Goal: Task Accomplishment & Management: Use online tool/utility

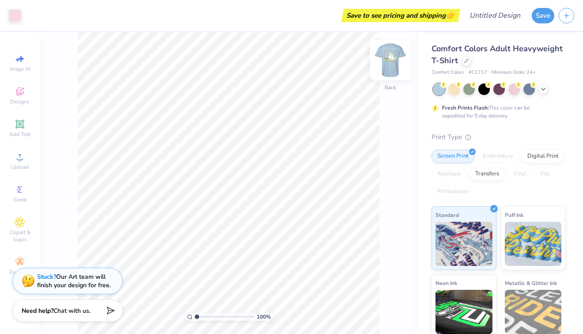
click at [392, 56] on img at bounding box center [390, 59] width 35 height 35
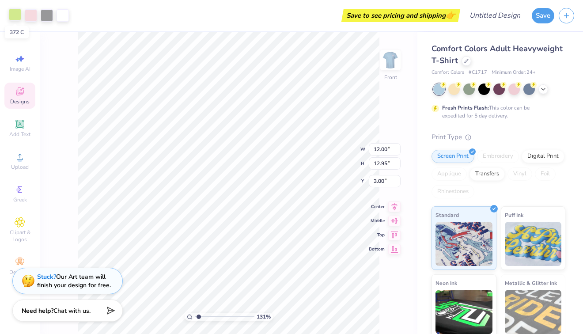
click at [15, 15] on div at bounding box center [15, 14] width 12 height 12
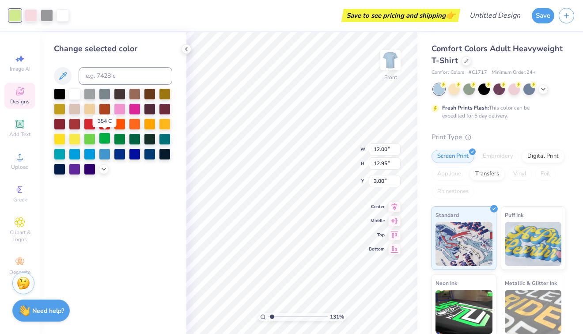
click at [105, 140] on div at bounding box center [104, 138] width 11 height 11
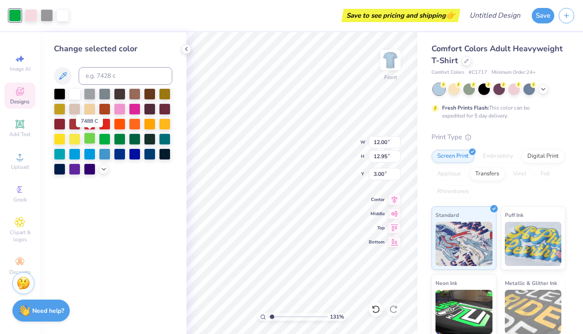
click at [86, 138] on div at bounding box center [89, 138] width 11 height 11
click at [65, 76] on icon at bounding box center [62, 76] width 11 height 11
click at [103, 168] on icon at bounding box center [103, 168] width 7 height 7
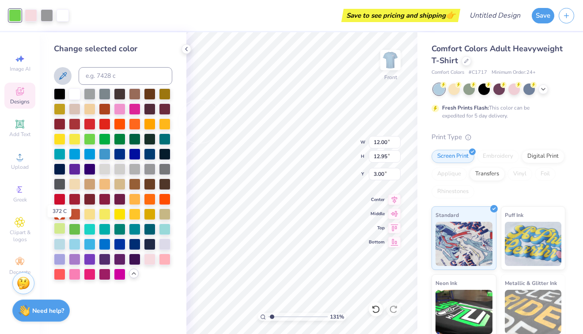
click at [59, 228] on div at bounding box center [59, 228] width 11 height 11
click at [28, 17] on div at bounding box center [31, 14] width 12 height 12
click at [90, 260] on div at bounding box center [89, 258] width 11 height 11
click at [49, 15] on div at bounding box center [47, 14] width 12 height 12
click at [89, 259] on div at bounding box center [89, 258] width 11 height 11
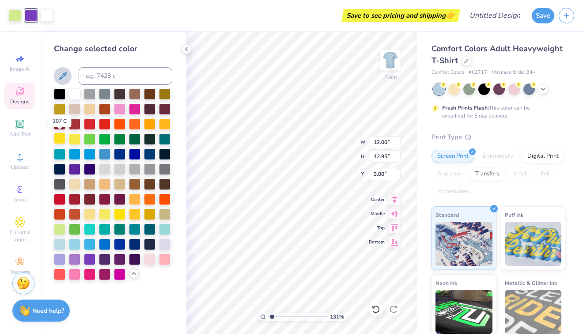
click at [58, 142] on div at bounding box center [59, 138] width 11 height 11
click at [46, 15] on div at bounding box center [47, 14] width 12 height 12
click at [94, 259] on div at bounding box center [89, 258] width 11 height 11
click at [541, 91] on icon at bounding box center [543, 88] width 7 height 7
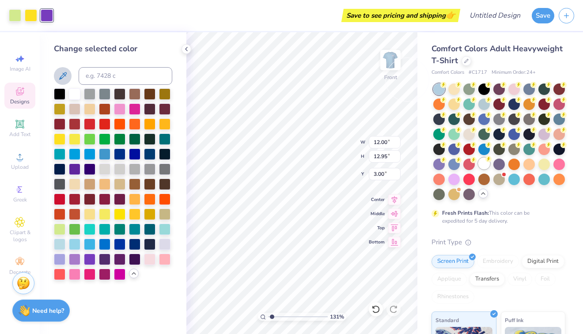
click at [479, 169] on div at bounding box center [484, 163] width 11 height 11
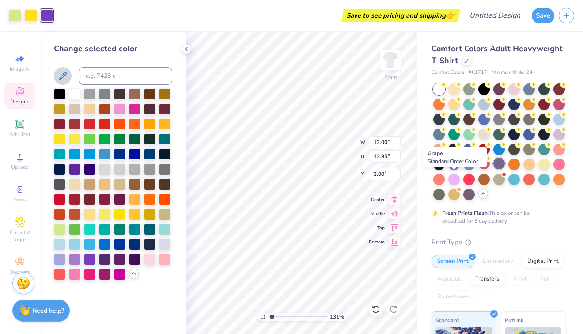
click at [494, 169] on div at bounding box center [499, 163] width 11 height 11
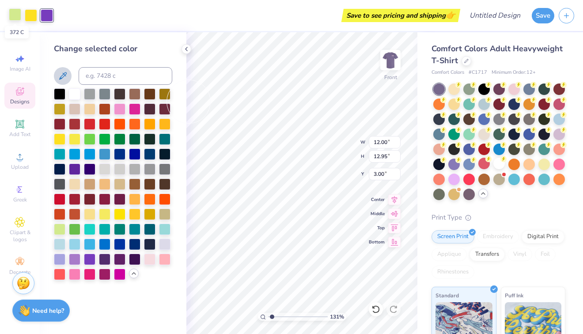
click at [16, 15] on div at bounding box center [15, 14] width 12 height 12
click at [76, 95] on div at bounding box center [74, 92] width 11 height 11
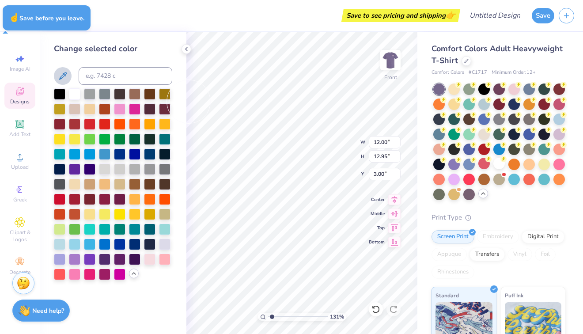
type input "1.31468356305568"
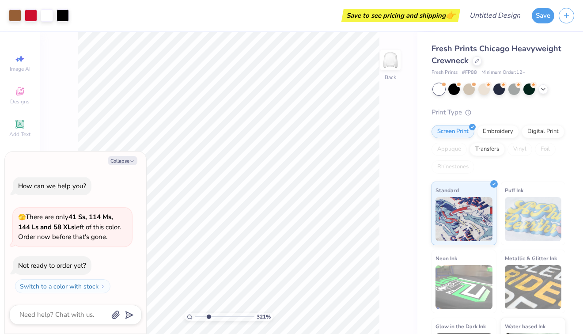
type input "3.21187379966414"
click at [122, 158] on button "Collapse" at bounding box center [123, 160] width 30 height 9
type textarea "x"
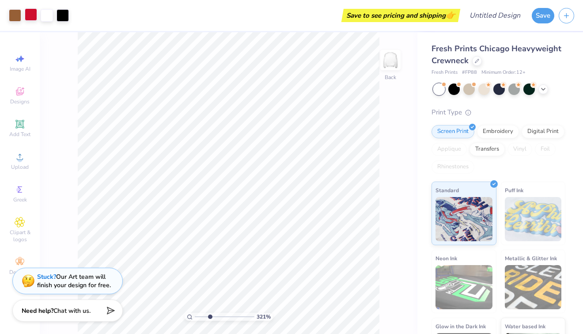
click at [30, 15] on div at bounding box center [31, 14] width 12 height 12
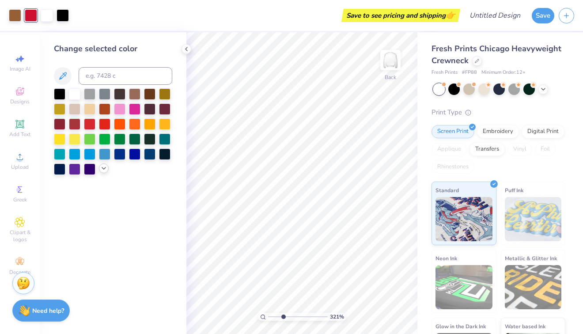
click at [103, 173] on div at bounding box center [104, 169] width 10 height 10
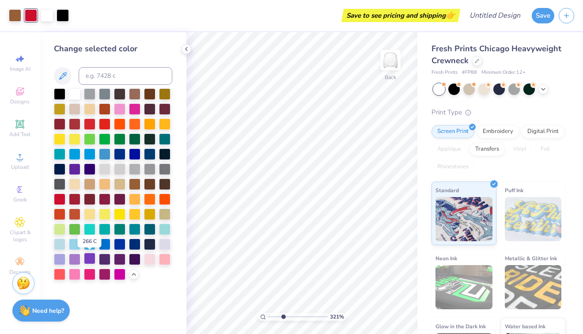
click at [89, 257] on div at bounding box center [89, 258] width 11 height 11
click at [547, 87] on div at bounding box center [544, 89] width 10 height 10
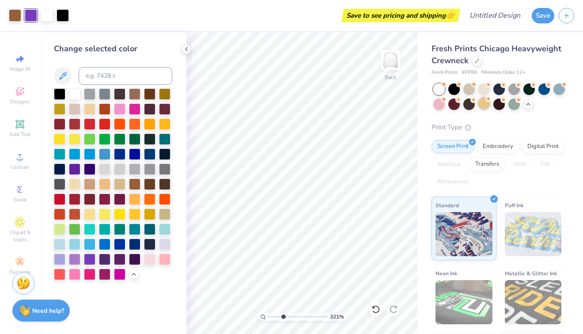
click at [490, 103] on div at bounding box center [484, 103] width 11 height 11
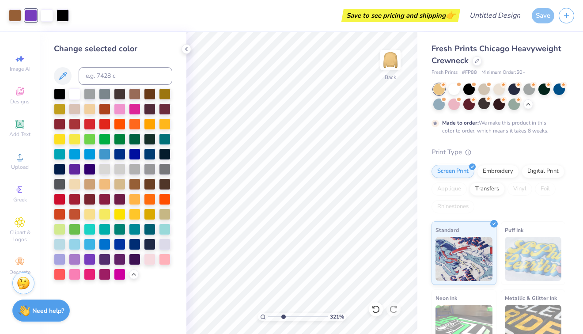
type input "3.21187379966414"
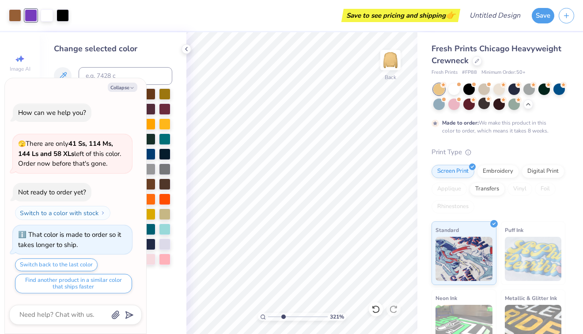
type textarea "x"
type input "3.21187379966414"
type textarea "x"
type input "3.21187379966414"
type textarea "x"
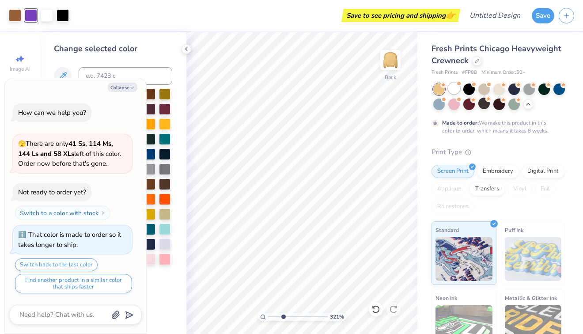
click at [455, 89] on div at bounding box center [454, 88] width 11 height 11
type input "3.21187379966414"
type textarea "x"
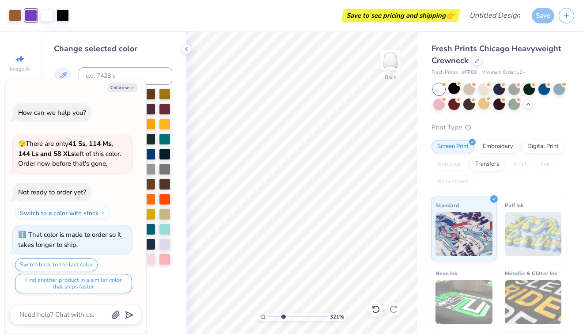
type input "3.21187379966414"
type textarea "x"
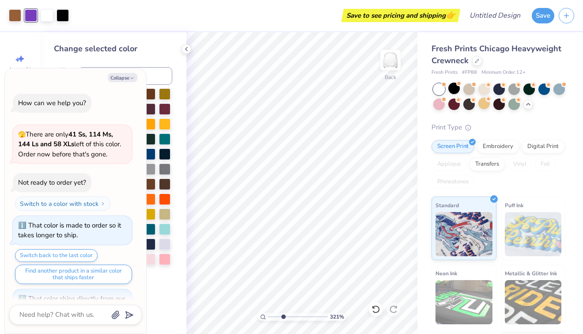
type input "3.21187379966414"
type textarea "x"
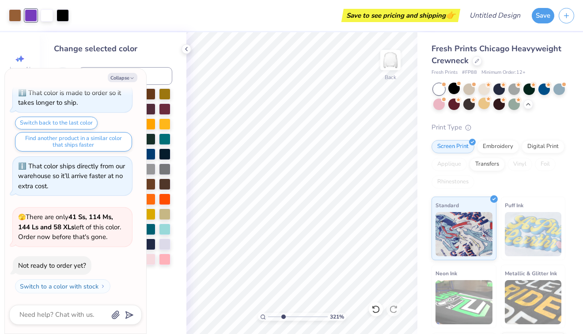
type input "3.21187379966414"
type textarea "x"
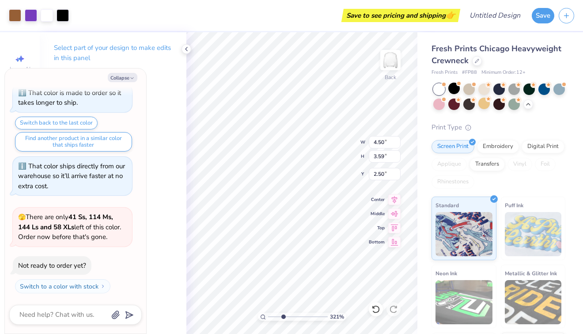
type input "3.21187379966414"
type textarea "x"
type input "3.30"
click at [185, 46] on icon at bounding box center [186, 49] width 7 height 7
type input "3.21187379966414"
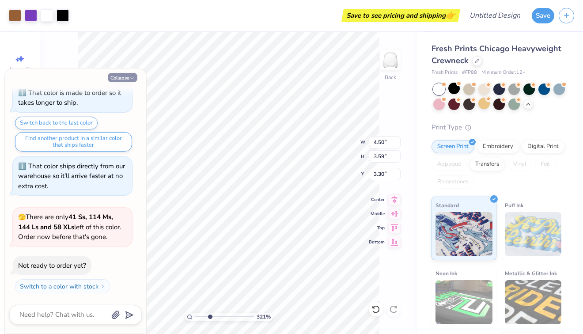
click at [116, 80] on button "Collapse" at bounding box center [123, 77] width 30 height 9
type textarea "x"
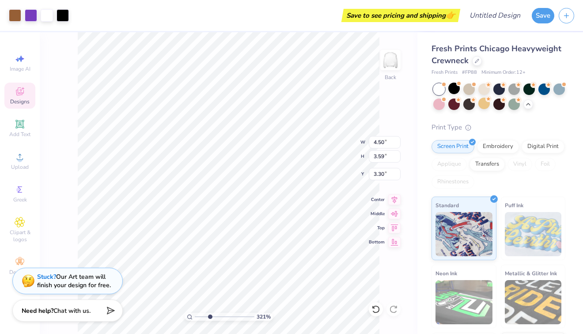
type input "3.21187379966414"
type input "3.00"
type input "3.21187379966414"
type input "4.50"
type input "1.00"
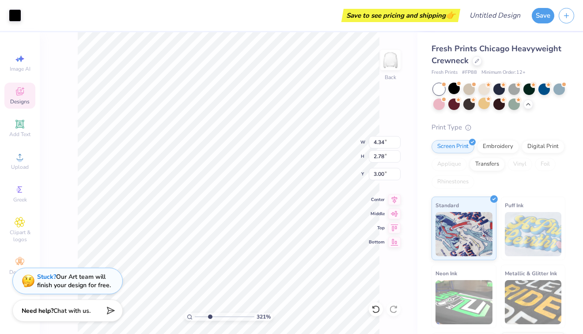
type input "5.25"
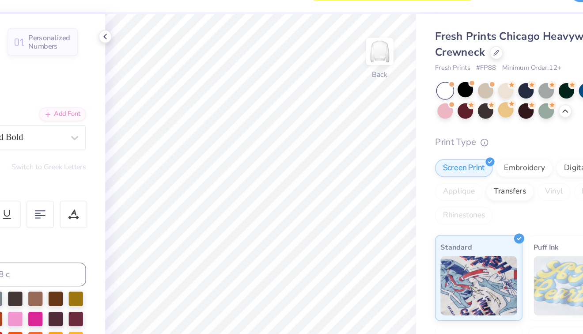
type input "3.21187379966414"
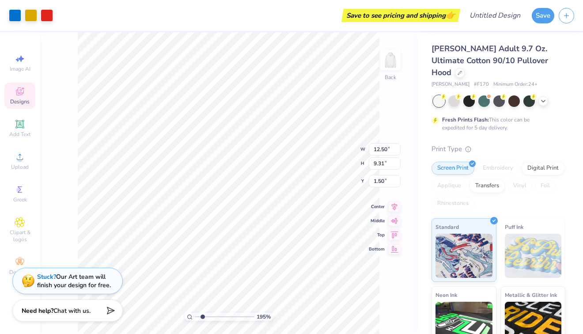
type input "1.95067802179612"
type input "2.50"
click at [14, 10] on div at bounding box center [15, 14] width 12 height 12
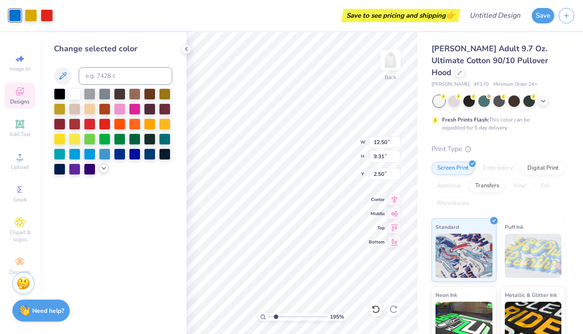
click at [105, 169] on icon at bounding box center [103, 168] width 7 height 7
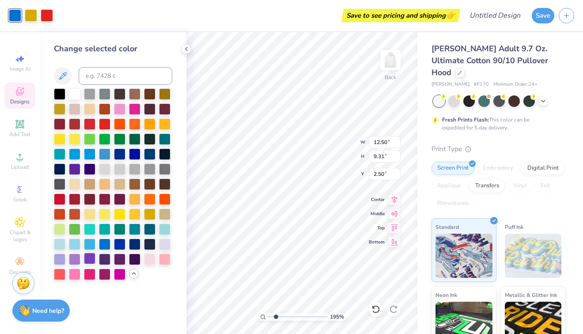
click at [90, 259] on div at bounding box center [89, 258] width 11 height 11
click at [46, 16] on div at bounding box center [47, 14] width 12 height 12
click at [91, 259] on div at bounding box center [89, 258] width 11 height 11
click at [77, 169] on div at bounding box center [74, 168] width 11 height 11
click at [59, 256] on div at bounding box center [59, 258] width 11 height 11
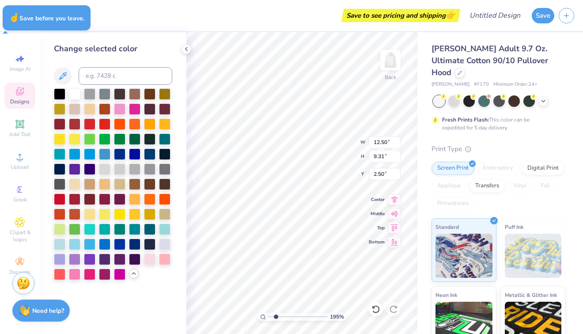
type input "1.95067802179612"
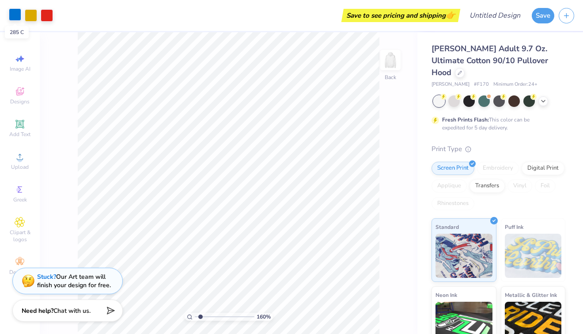
click at [13, 18] on div at bounding box center [15, 14] width 12 height 12
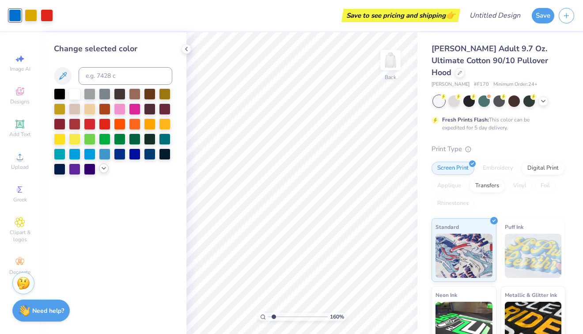
click at [104, 171] on icon at bounding box center [103, 168] width 7 height 7
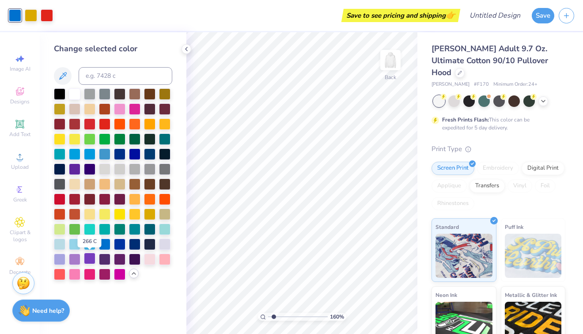
click at [93, 260] on div at bounding box center [89, 258] width 11 height 11
click at [44, 18] on div at bounding box center [47, 14] width 12 height 12
click at [61, 256] on div at bounding box center [59, 258] width 11 height 11
click at [74, 259] on div at bounding box center [74, 258] width 11 height 11
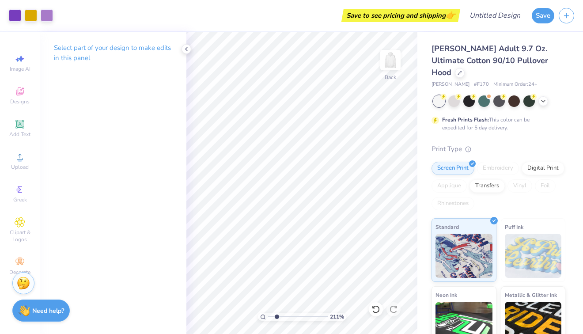
click at [181, 47] on div "Select part of your design to make edits in this panel" at bounding box center [113, 56] width 147 height 48
click at [186, 49] on polyline at bounding box center [187, 49] width 2 height 4
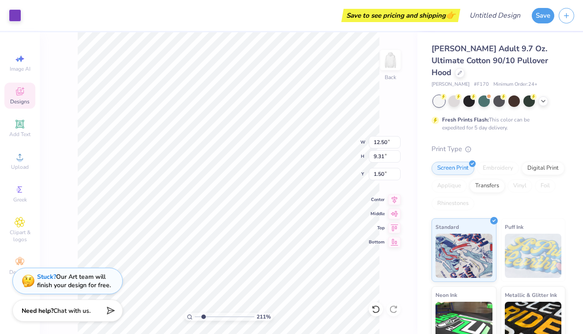
type input "2.11448891306625"
type input "6.88"
type input "0.75"
type input "2.88"
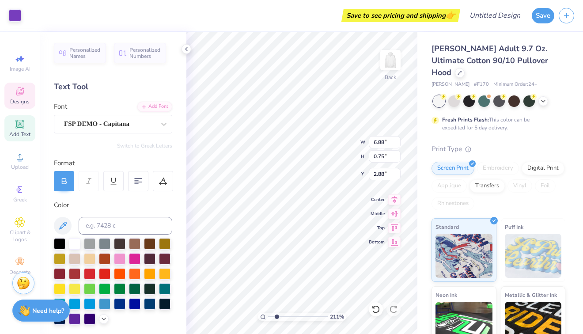
scroll to position [7, 1]
type input "2.11448891306625"
type textarea "D KAPPA TAU"
type input "2.11448891306625"
type textarea "DE KAPPA TAU"
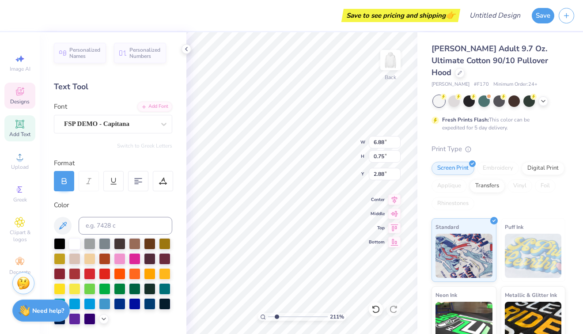
scroll to position [7, 1]
type input "2.11448891306625"
type textarea "DELTA KAPPA TAU"
type input "2.11448891306625"
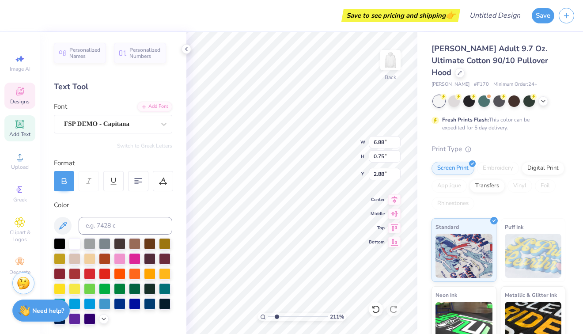
type textarea "DELTA KAPPA TAU"
type input "2.11448891306625"
type textarea "DELTA S TAU"
type input "2.11448891306625"
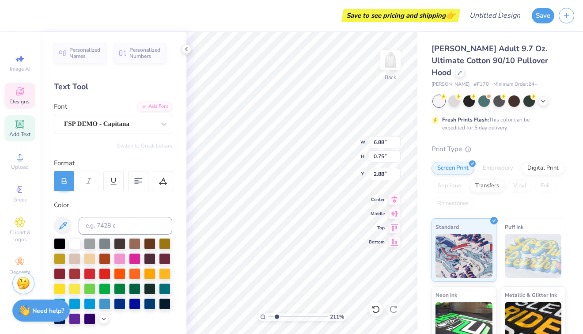
type textarea "DELTA SI TAU"
type input "2.11448891306625"
type textarea "DELTA SIG TAU"
type input "2.11448891306625"
type textarea "DELTA SIGM TAU"
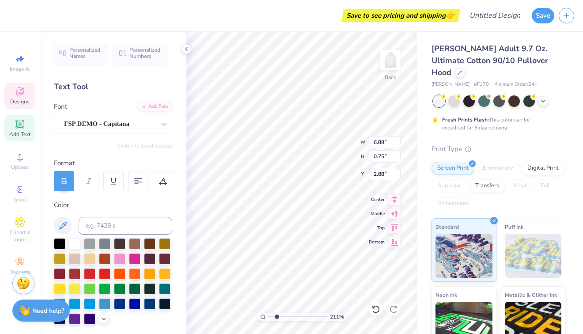
type input "2.11448891306625"
type textarea "DELTA SIGMA TAU"
type input "2.11448891306625"
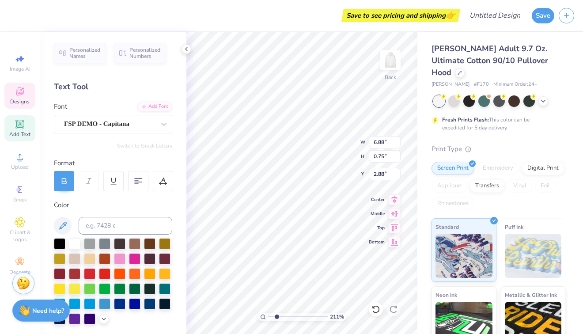
type textarea "DELTA SIGMA PI"
click at [187, 50] on polyline at bounding box center [187, 49] width 2 height 4
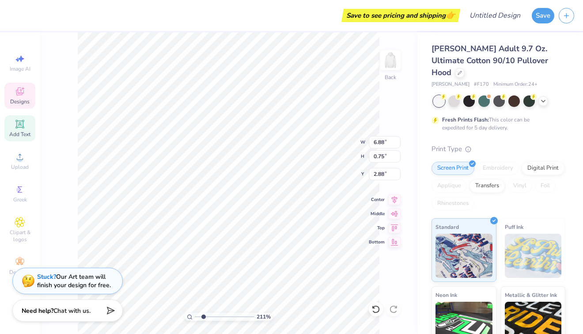
type input "2.11448891306625"
type input "7.13"
type input "0.76"
type input "2.87"
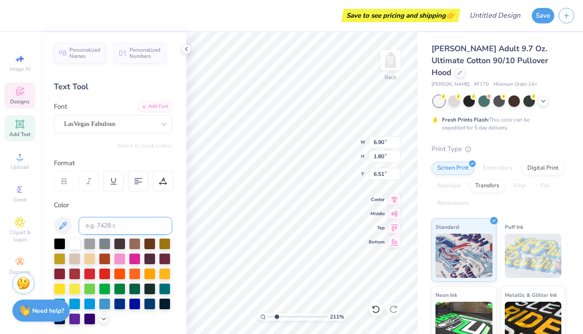
type input "2.11448891306625"
type input "5.95"
click at [188, 49] on icon at bounding box center [186, 49] width 7 height 7
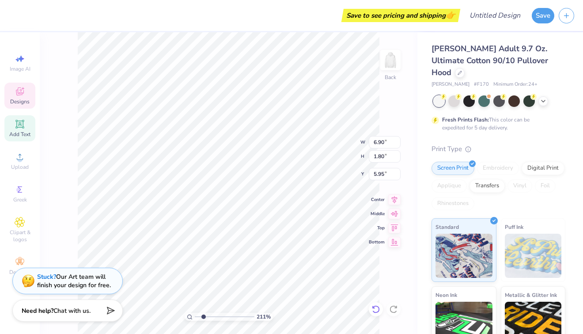
click at [379, 304] on div at bounding box center [376, 309] width 14 height 14
type input "2.11448891306625"
type input "6.51"
click at [378, 312] on icon at bounding box center [376, 309] width 9 height 9
type input "2.11448891306625"
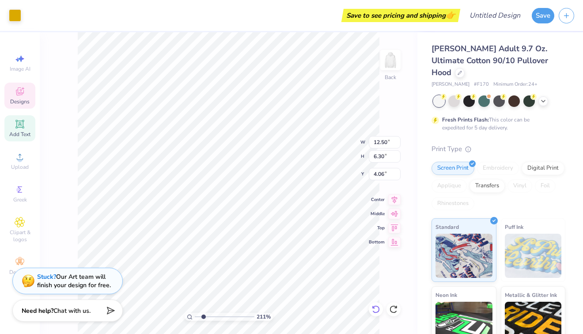
type input "5.15"
click at [377, 307] on icon at bounding box center [376, 309] width 8 height 8
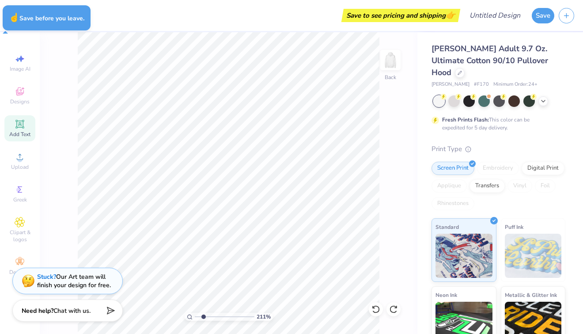
type input "2.11448891306625"
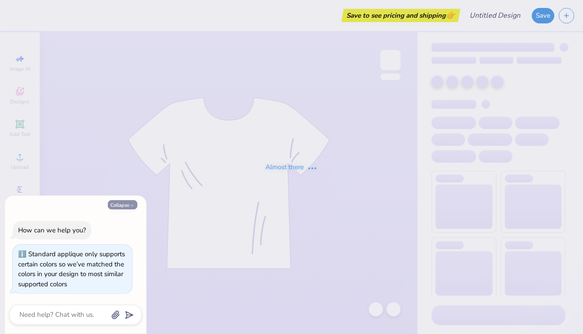
click at [134, 203] on icon "button" at bounding box center [131, 205] width 5 height 5
type textarea "x"
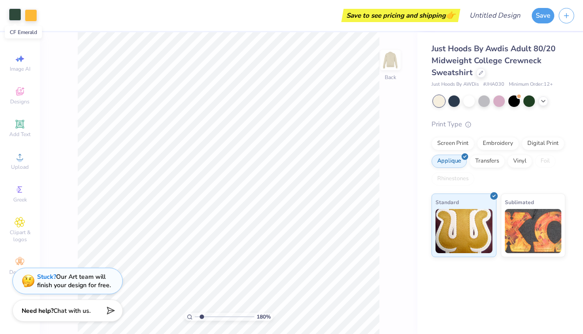
click at [11, 15] on div at bounding box center [15, 14] width 12 height 12
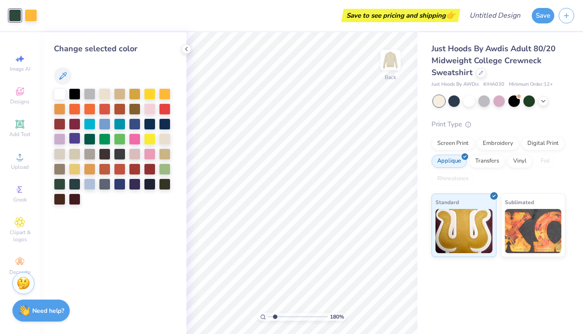
click at [75, 133] on div at bounding box center [74, 138] width 11 height 11
click at [189, 48] on icon at bounding box center [186, 49] width 7 height 7
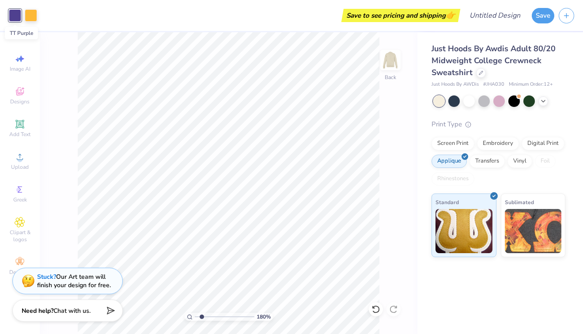
click at [16, 15] on div at bounding box center [15, 15] width 12 height 12
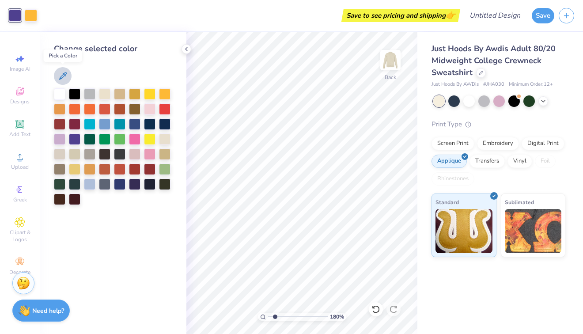
click at [64, 77] on icon at bounding box center [62, 76] width 11 height 11
click at [74, 139] on div at bounding box center [74, 138] width 11 height 11
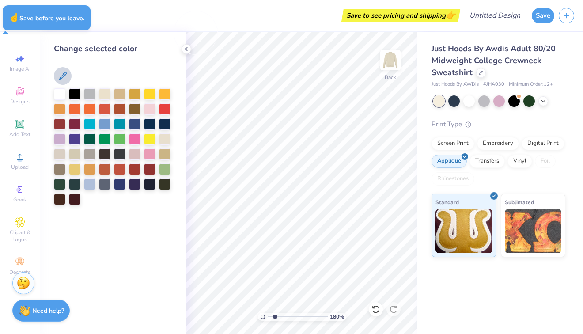
type input "1.79958063550498"
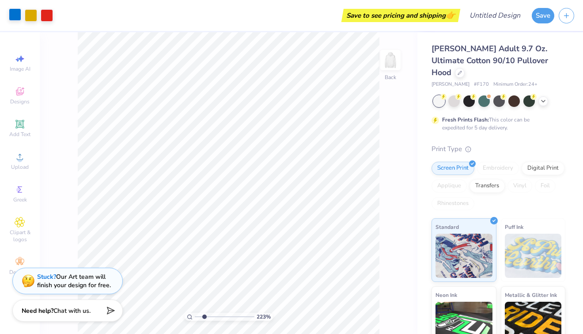
click at [17, 19] on div at bounding box center [15, 14] width 12 height 12
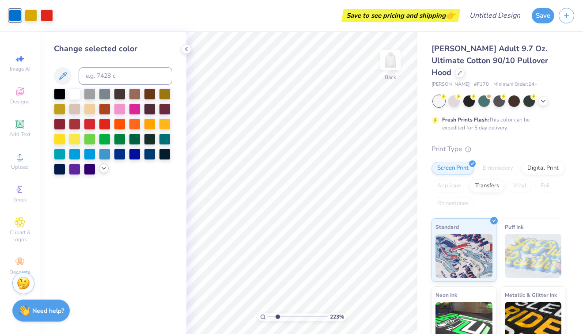
click at [100, 168] on div at bounding box center [104, 169] width 10 height 10
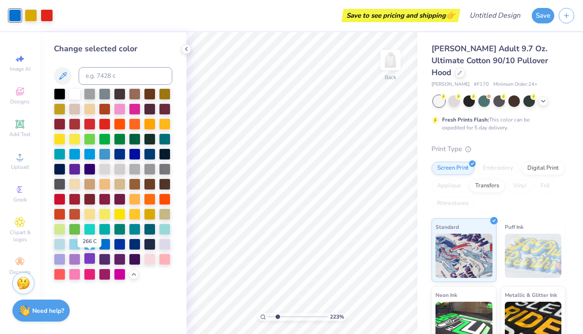
click at [88, 261] on div at bounding box center [89, 258] width 11 height 11
click at [47, 12] on div at bounding box center [47, 14] width 12 height 12
click at [76, 259] on div at bounding box center [74, 258] width 11 height 11
click at [89, 259] on div at bounding box center [89, 258] width 11 height 11
click at [78, 261] on div at bounding box center [74, 258] width 11 height 11
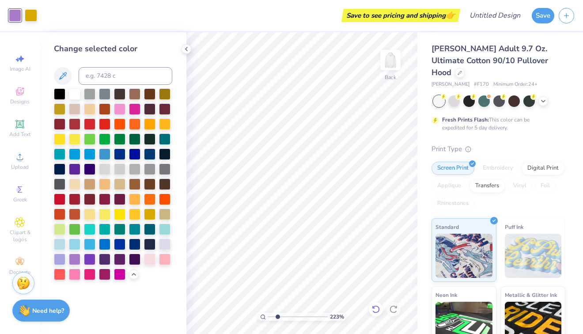
click at [374, 311] on icon at bounding box center [376, 309] width 9 height 9
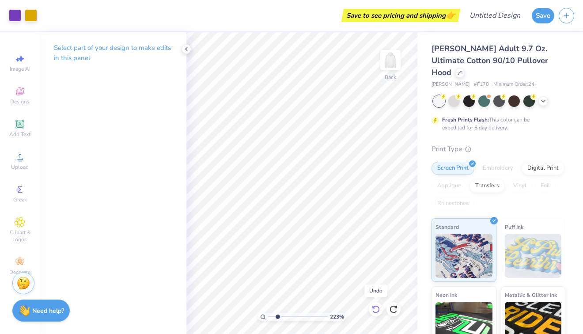
click at [374, 311] on icon at bounding box center [376, 309] width 9 height 9
click at [190, 49] on icon at bounding box center [186, 49] width 7 height 7
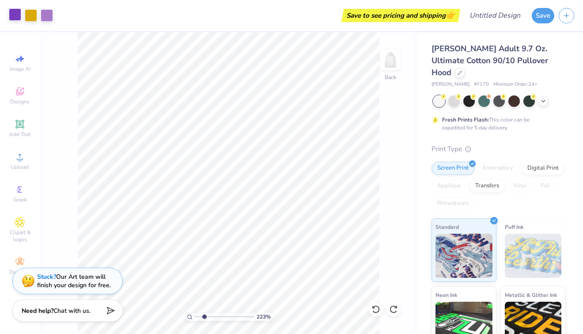
click at [17, 20] on div at bounding box center [15, 14] width 12 height 12
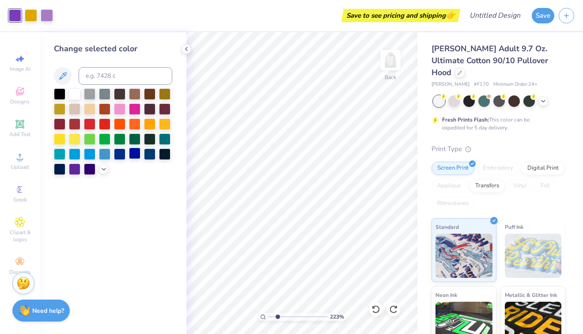
click at [132, 153] on div at bounding box center [134, 153] width 11 height 11
click at [46, 17] on div at bounding box center [47, 14] width 12 height 12
click at [101, 170] on icon at bounding box center [103, 168] width 7 height 7
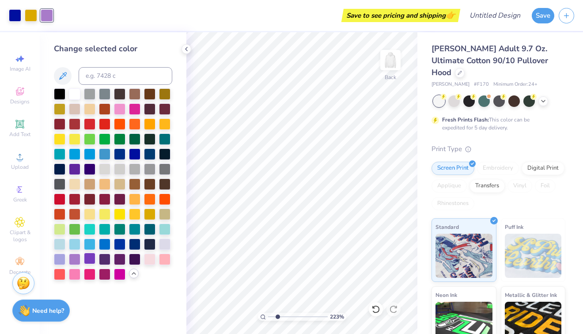
click at [91, 259] on div at bounding box center [89, 258] width 11 height 11
click at [17, 19] on div at bounding box center [15, 14] width 12 height 12
click at [73, 263] on div at bounding box center [74, 258] width 11 height 11
click at [59, 255] on div at bounding box center [59, 258] width 11 height 11
click at [105, 218] on div at bounding box center [104, 213] width 11 height 11
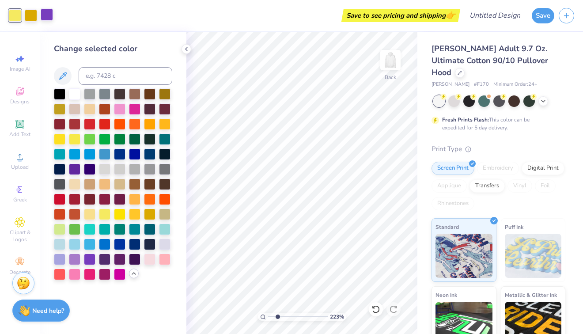
click at [45, 16] on div at bounding box center [47, 14] width 12 height 12
click at [75, 257] on div at bounding box center [74, 258] width 11 height 11
click at [20, 15] on div at bounding box center [15, 14] width 12 height 12
click at [89, 258] on div at bounding box center [89, 258] width 11 height 11
click at [36, 17] on div at bounding box center [31, 14] width 12 height 12
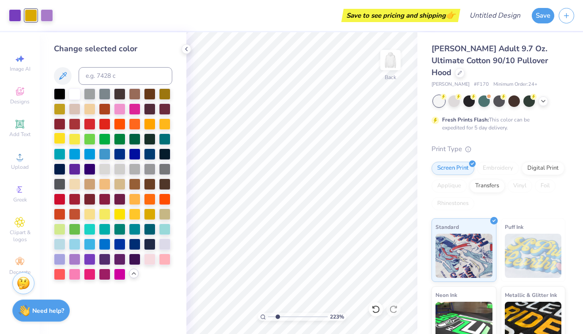
click at [55, 137] on div at bounding box center [59, 138] width 11 height 11
click at [162, 118] on div at bounding box center [164, 123] width 11 height 11
click at [135, 216] on div at bounding box center [134, 213] width 11 height 11
click at [185, 49] on icon at bounding box center [186, 49] width 7 height 7
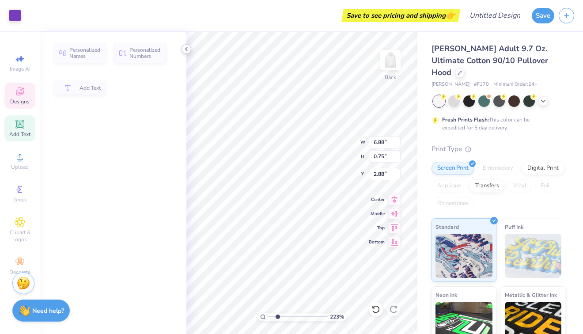
type input "2.23341560786698"
type input "6.88"
type input "0.75"
type input "2.88"
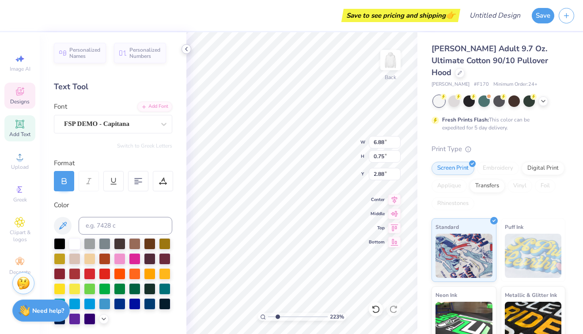
type input "2.23341560786698"
type textarea "D KAPPA TAU"
type input "2.23341560786698"
type textarea "DEL KAPPA TAU"
type input "2.23341560786698"
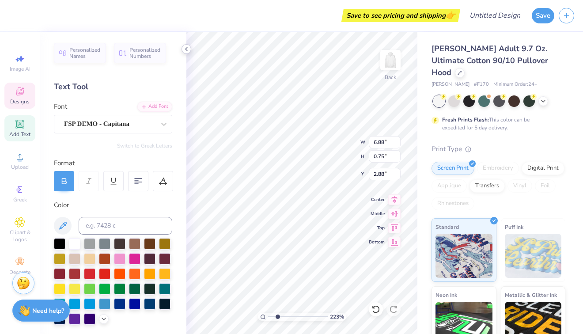
type textarea "DELTA KAPPA TAU"
type input "2.23341560786698"
type textarea "DELTA KAPPA TAU"
type input "2.23341560786698"
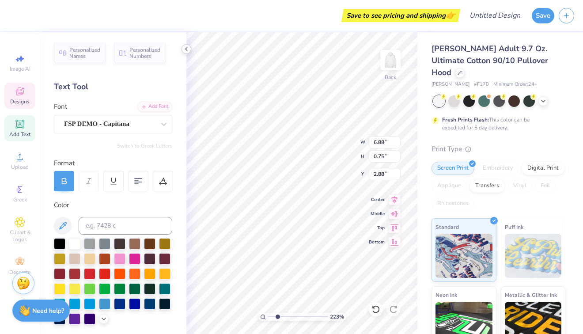
type textarea "DELTA SI TAU"
type input "2.23341560786698"
type textarea "DELTA SIG TAU"
type input "2.23341560786698"
type textarea "DELTA SIGMA TAU"
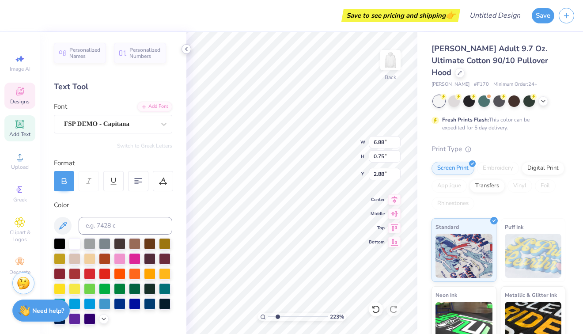
type input "2.23341560786698"
type textarea "DELTA SIGMA TAU"
type input "2.23341560786698"
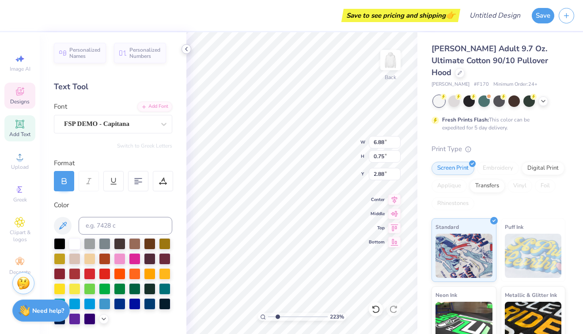
type textarea "DELTA SIGMA PI"
click at [187, 49] on icon at bounding box center [186, 49] width 7 height 7
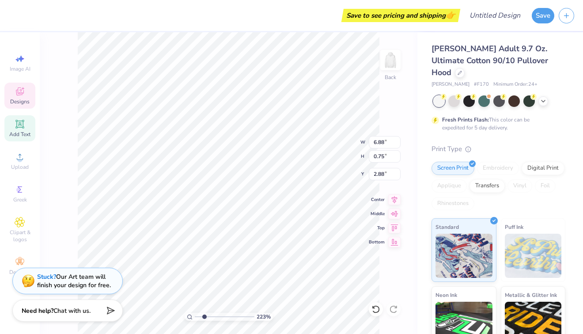
type input "2.23341560786698"
type input "7.13"
type input "0.76"
type input "2.87"
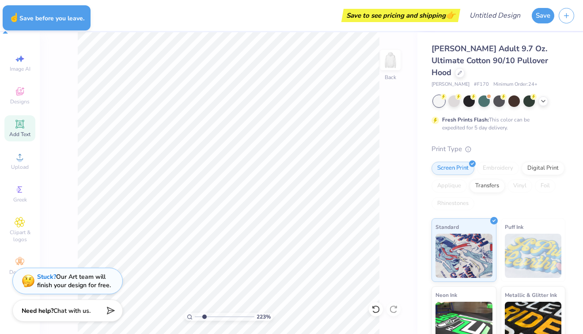
type input "2.23341560786698"
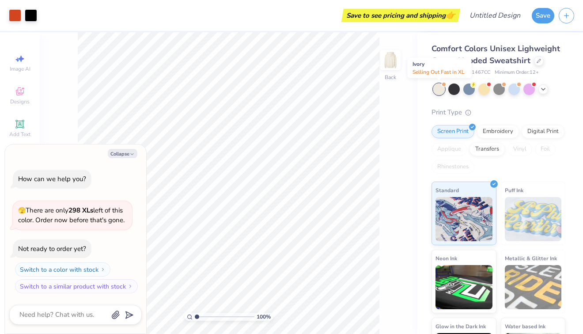
click at [436, 90] on div at bounding box center [439, 89] width 11 height 11
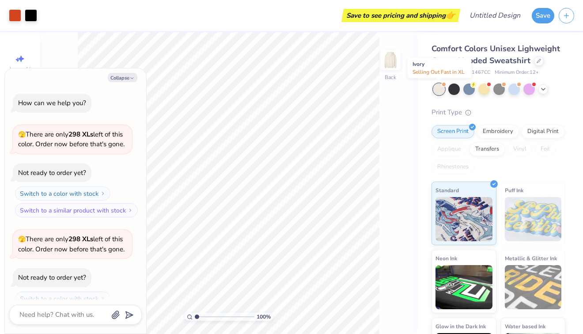
scroll to position [49, 0]
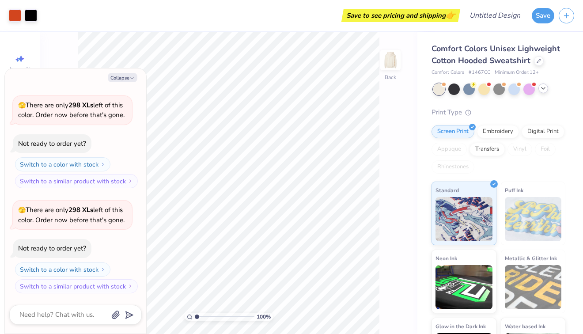
click at [543, 90] on icon at bounding box center [543, 88] width 7 height 7
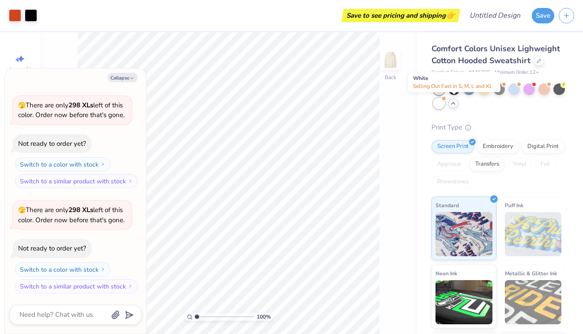
click at [445, 99] on div at bounding box center [439, 103] width 11 height 11
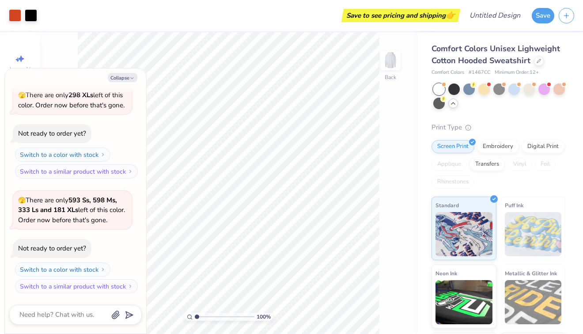
type textarea "x"
type input "1.16116155289961"
click at [115, 76] on button "Collapse" at bounding box center [123, 77] width 30 height 9
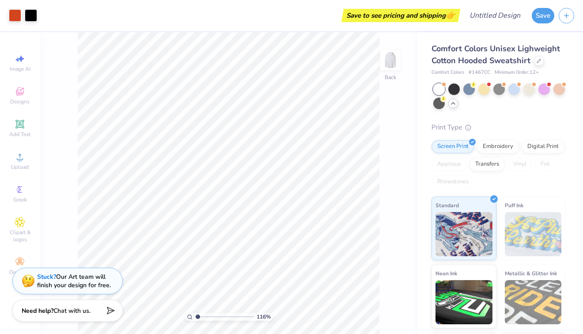
type textarea "x"
type input "1.92161559340736"
type input "4.10"
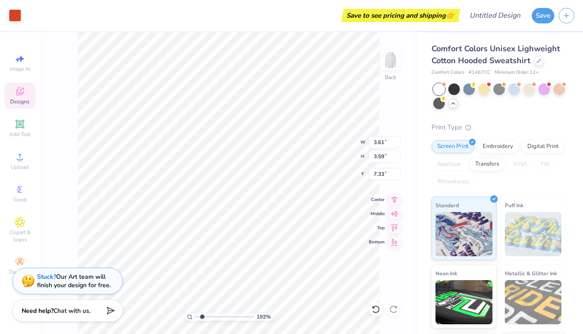
type input "1.92161559340736"
type input "0.80"
type input "1.92161559340736"
type input "11.49"
type input "1.92161559340736"
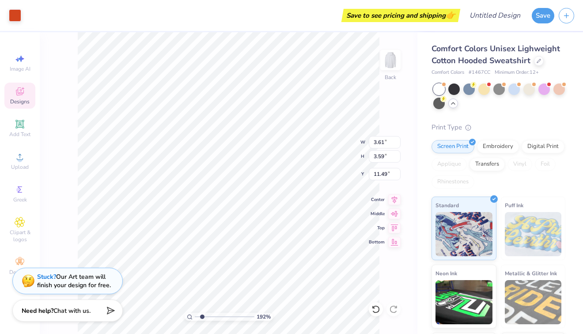
type input "6.32"
type input "2.43"
type input "4.61"
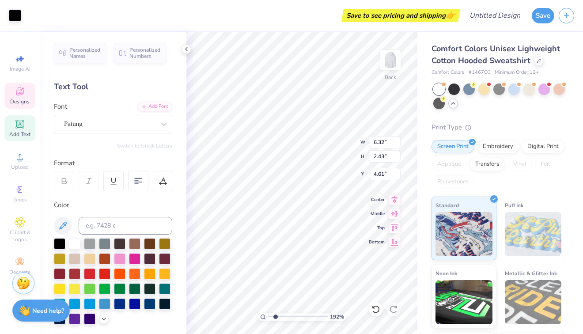
scroll to position [7, 1]
type input "1.92161559340736"
type textarea "D"
type input "1.92161559340736"
type textarea "DE"
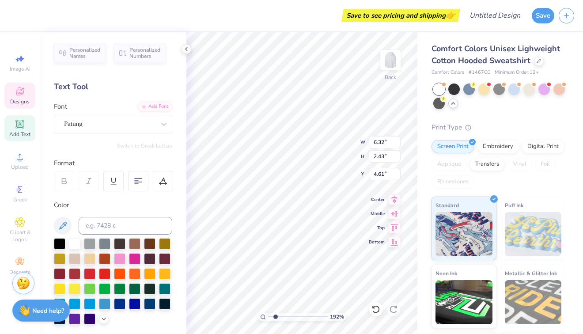
type input "1.92161559340736"
type textarea "D"
type input "1.92161559340736"
type textarea "De"
type input "1.92161559340736"
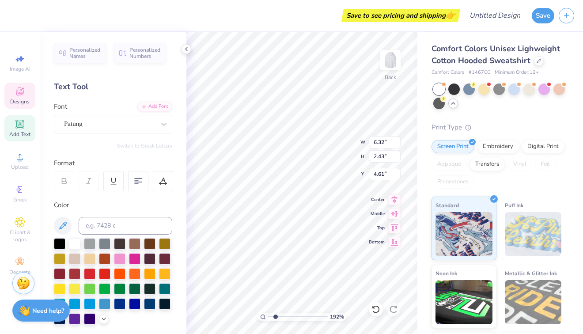
type textarea "Del"
type input "1.92161559340736"
type textarea "Delta"
type input "1.92161559340736"
type input "6.22"
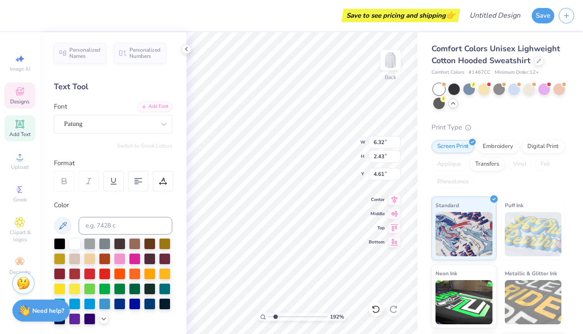
type input "2.88"
type input "6.66"
type input "1.92161559340736"
type input "5.65"
type input "2.42"
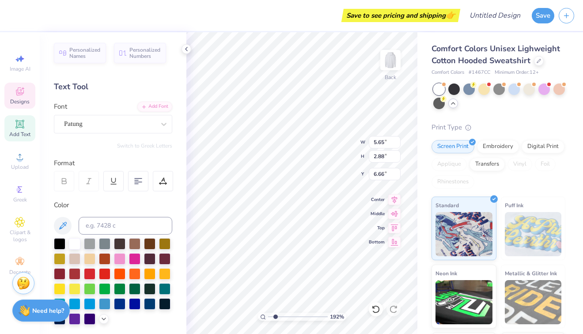
type input "4.93"
type input "1.92161559340736"
type input "6.85"
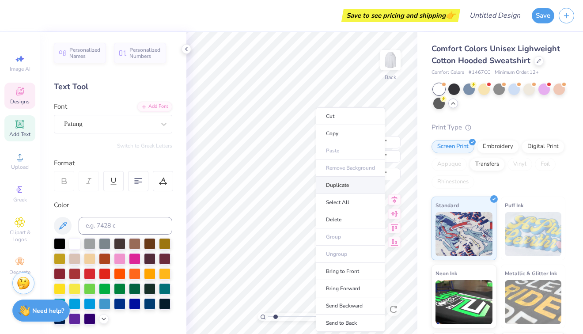
click at [342, 187] on li "Duplicate" at bounding box center [350, 185] width 69 height 17
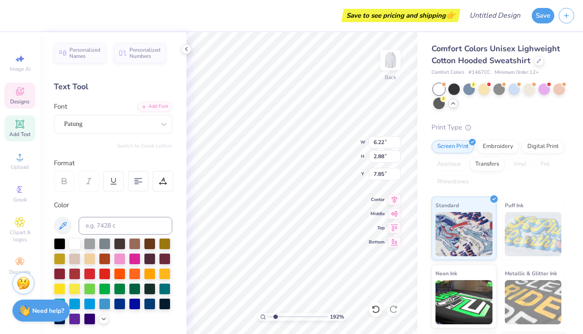
type input "1.92161559340736"
type input "7.85"
type input "1.92161559340736"
type textarea "O"
type input "1.92161559340736"
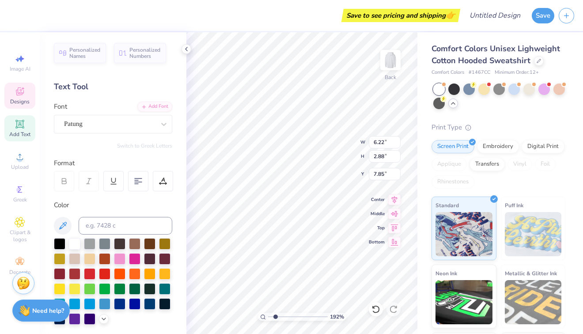
type input "1.92161559340736"
type textarea "P"
type input "1.92161559340736"
type textarea "Pi"
type input "1.92161559340736"
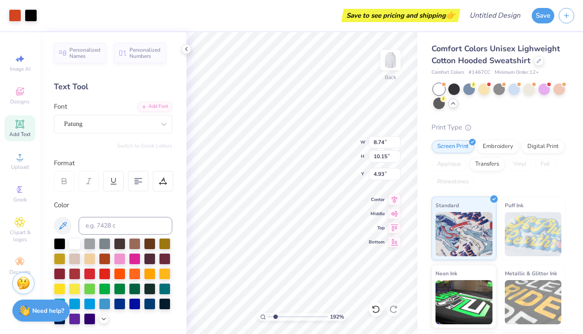
type input "4.82"
click at [331, 137] on div "192 % Back W 3.69 3.69 " H 2.43 2.43 " Y 8.05 8.05 " Center [GEOGRAPHIC_DATA]" at bounding box center [301, 183] width 231 height 302
type input "1.92161559340736"
type input "5.64"
type input "0.49"
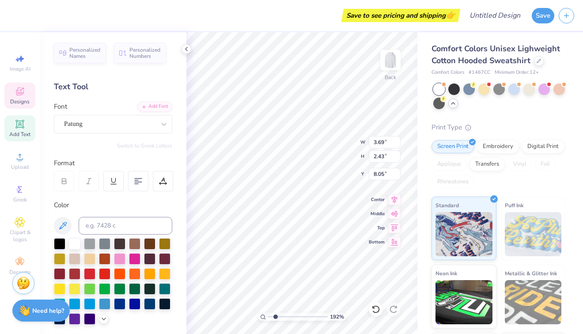
type input "9.61"
type input "1.92161559340736"
type input "12.92"
type input "1.92161559340736"
type input "1.41"
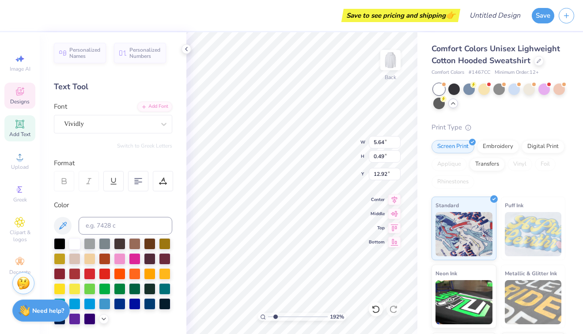
type input "0.42"
type input "10.23"
type input "1.92161559340736"
type input "13.81"
type input "1.92161559340736"
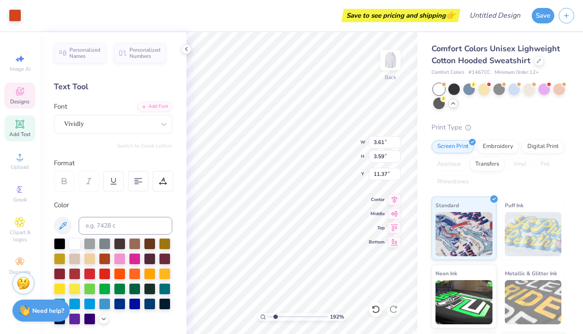
type input "15.20"
type input "1.92161559340736"
type input "3.69"
type input "2.43"
type input "8.05"
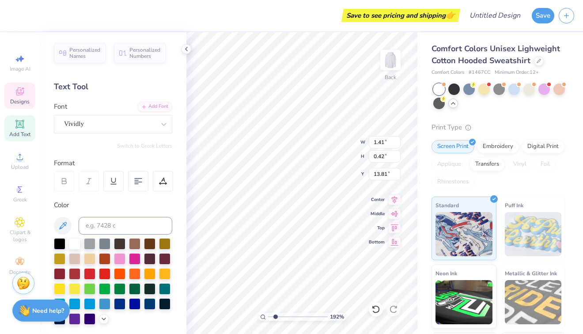
type input "1.92161559340736"
type input "13.76"
type input "1.92161559340736"
type input "8.98"
click at [183, 46] on icon at bounding box center [186, 49] width 7 height 7
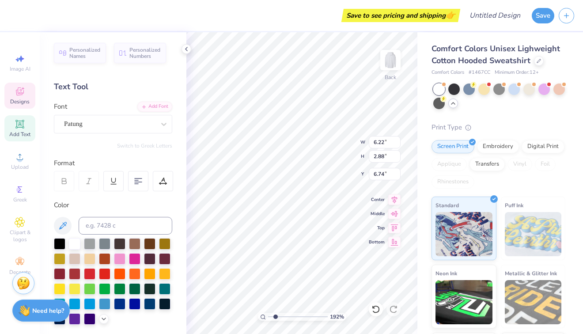
type input "1.92161559340736"
type input "6.78"
type input "1.92161559340736"
type input "5.65"
type input "2.42"
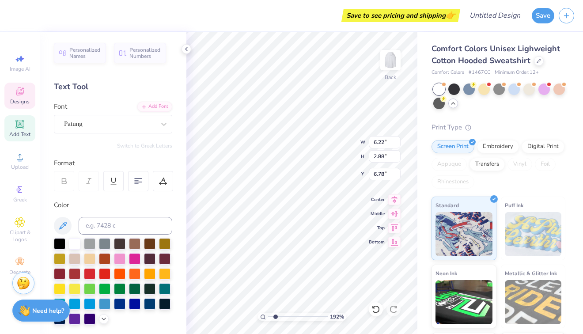
type input "4.82"
type input "1.92161559340736"
type input "4.36"
click at [189, 49] on icon at bounding box center [186, 49] width 7 height 7
click at [381, 195] on div "192 % Back W 5.64 5.64 " H 0.49 0.49 " Y 12.92 12.92 " Center Middle Top Bottom" at bounding box center [301, 183] width 231 height 302
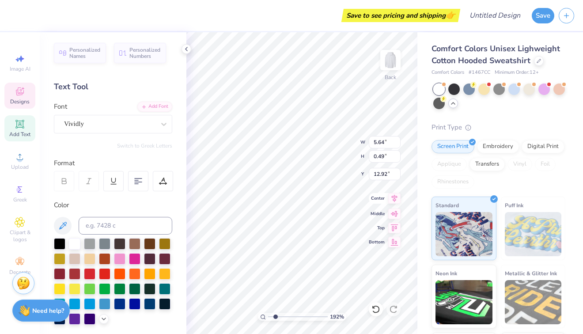
type input "1.92161559340736"
type input "10.92"
type input "1.92161559340736"
type input "11.17"
type input "1.92161559340736"
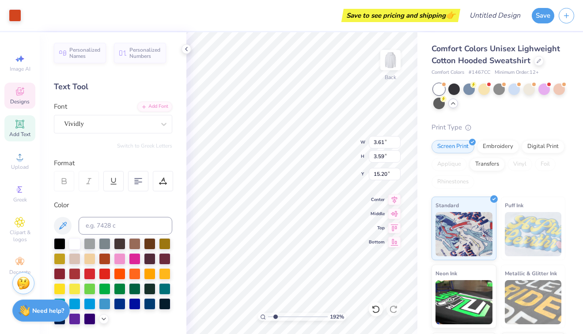
type input "5.39"
type input "1.92161559340736"
type input "4.97"
type input "4.95"
click at [29, 19] on div at bounding box center [31, 14] width 12 height 12
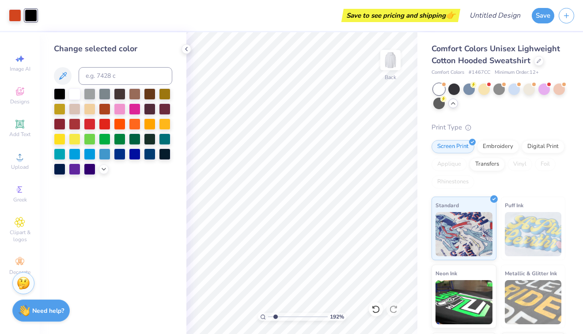
click at [99, 170] on div at bounding box center [113, 131] width 118 height 87
click at [103, 170] on icon at bounding box center [103, 168] width 7 height 7
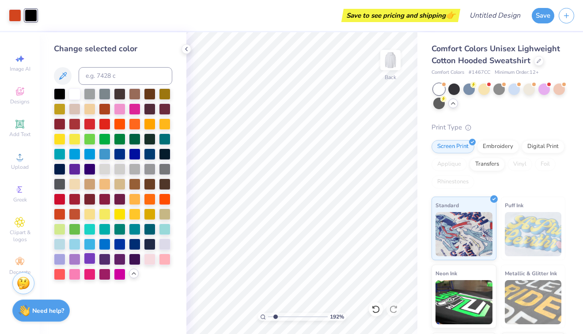
click at [90, 253] on div at bounding box center [89, 258] width 11 height 11
click at [76, 257] on div at bounding box center [74, 258] width 11 height 11
click at [85, 258] on div at bounding box center [89, 258] width 11 height 11
click at [12, 15] on div at bounding box center [15, 14] width 12 height 12
click at [87, 214] on div at bounding box center [89, 213] width 11 height 11
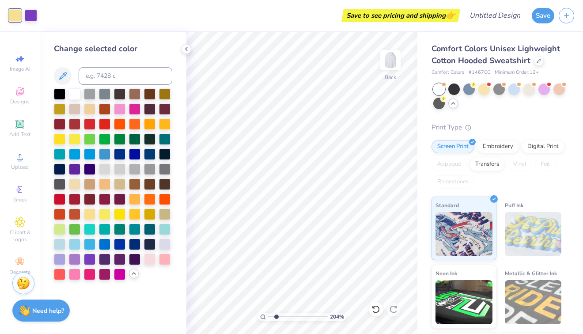
type input "2.01479105108302"
